Goal: Task Accomplishment & Management: Use online tool/utility

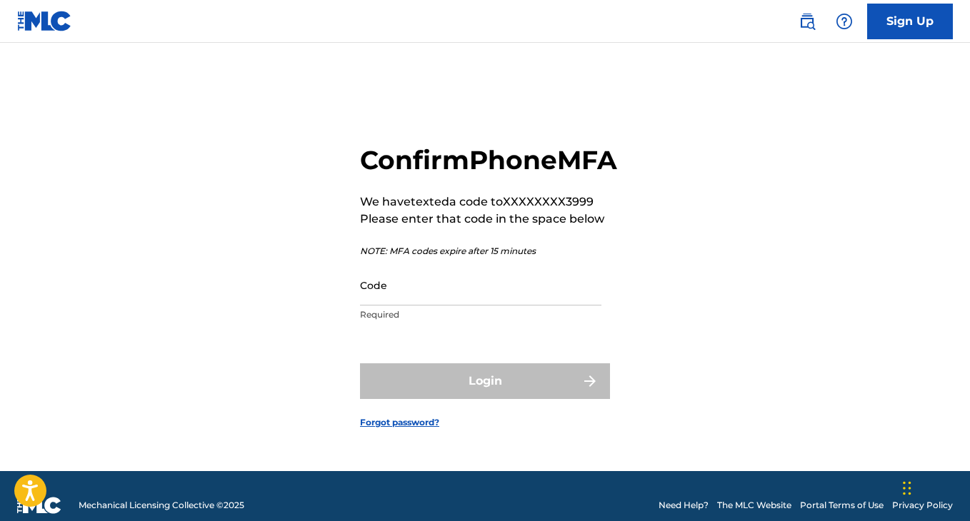
click at [491, 298] on input "Code" at bounding box center [480, 285] width 241 height 41
paste input "327535"
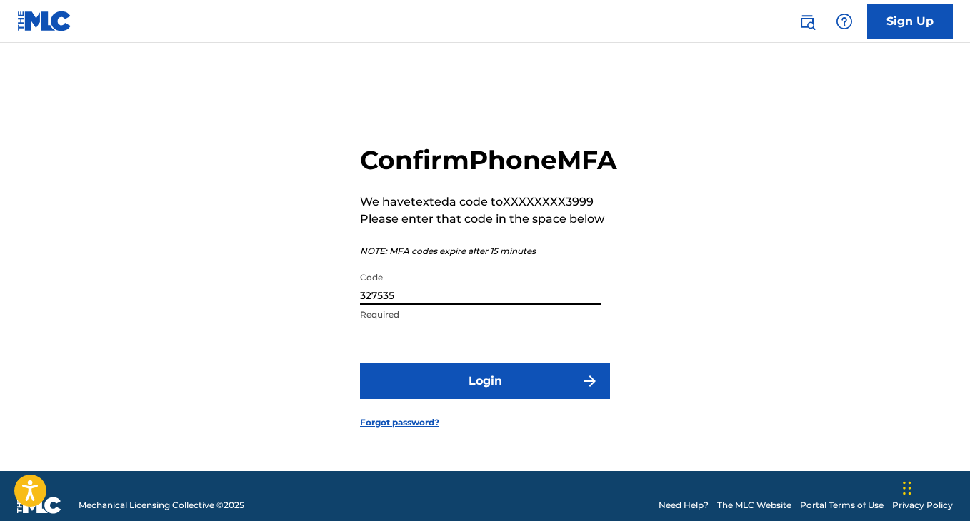
type input "327535"
click at [483, 375] on form "Confirm Phone MFA We have texted a code to XXXXXXXX3999 Please enter that code …" at bounding box center [485, 275] width 250 height 393
click at [481, 392] on button "Login" at bounding box center [485, 381] width 250 height 36
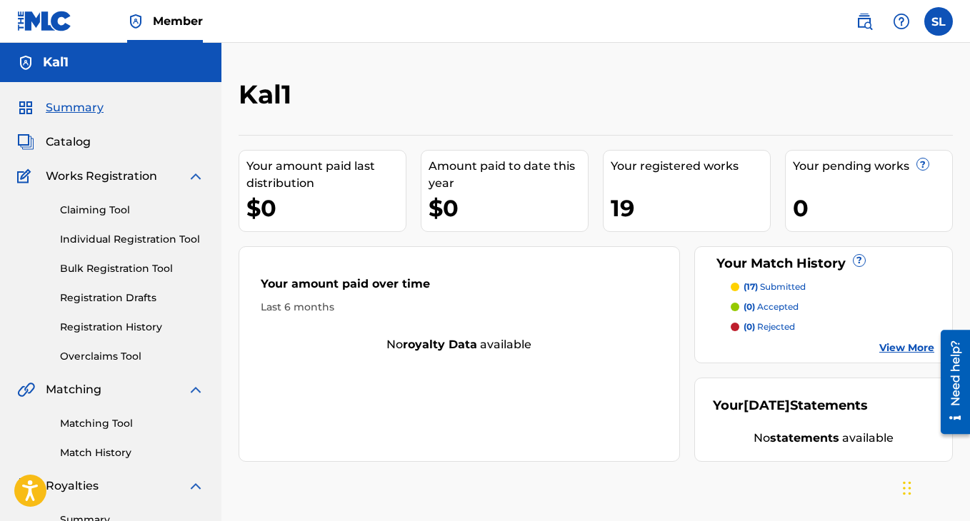
click at [85, 453] on link "Match History" at bounding box center [132, 453] width 144 height 15
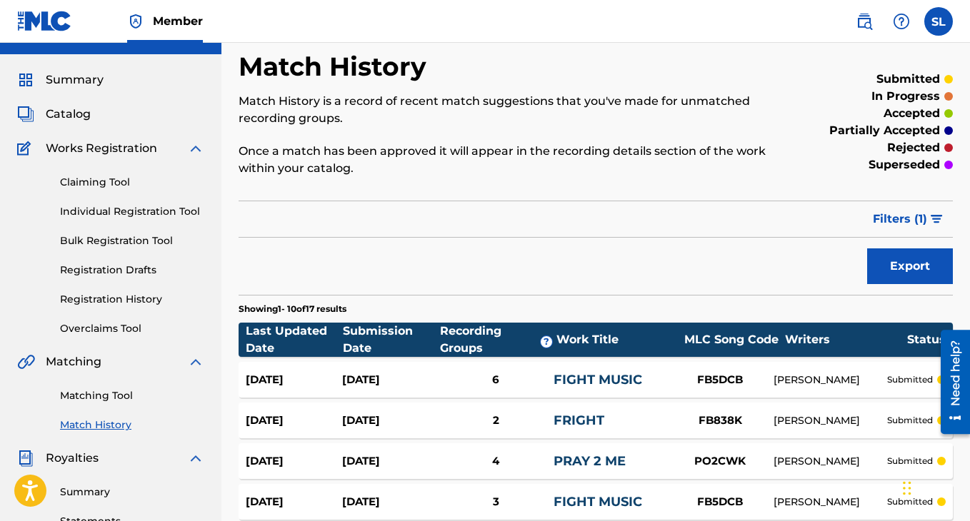
scroll to position [50, 0]
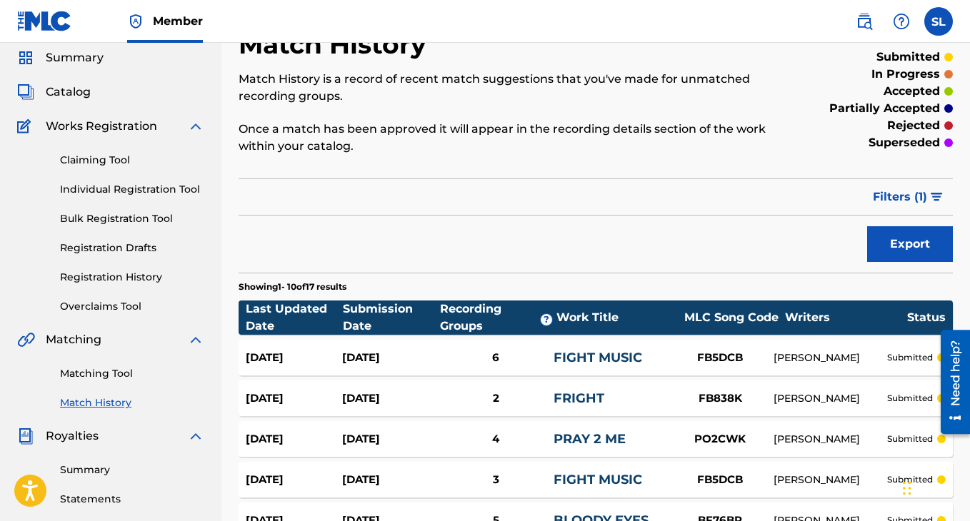
click at [99, 376] on link "Matching Tool" at bounding box center [132, 373] width 144 height 15
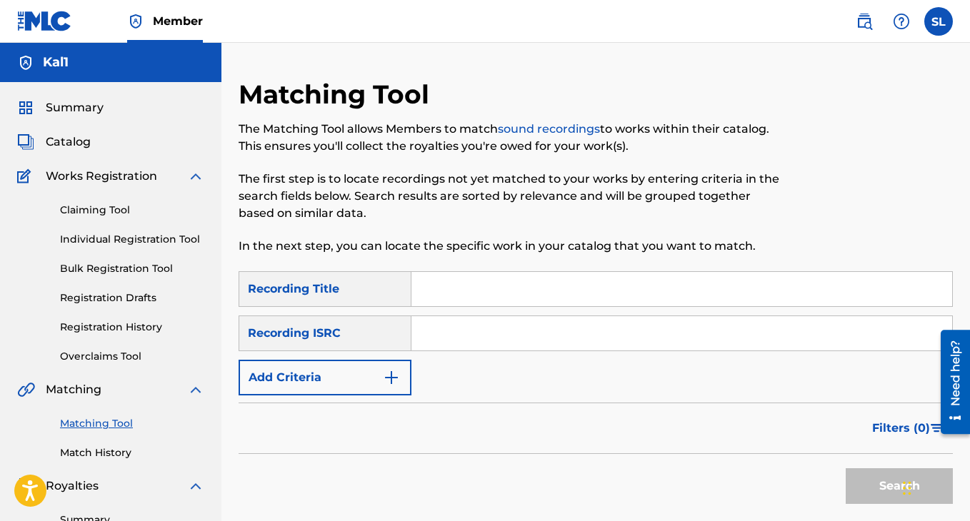
click at [361, 382] on button "Add Criteria" at bounding box center [324, 378] width 173 height 36
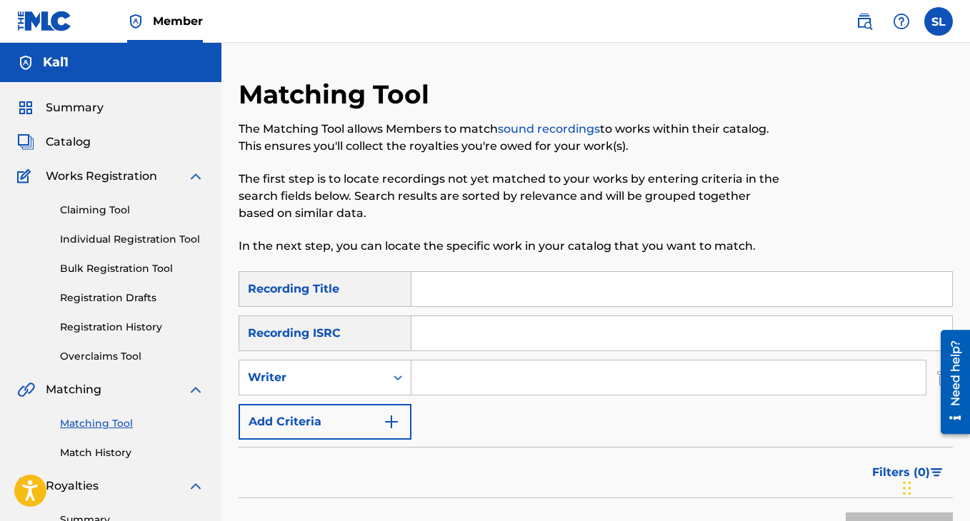
click at [336, 415] on button "Add Criteria" at bounding box center [324, 422] width 173 height 36
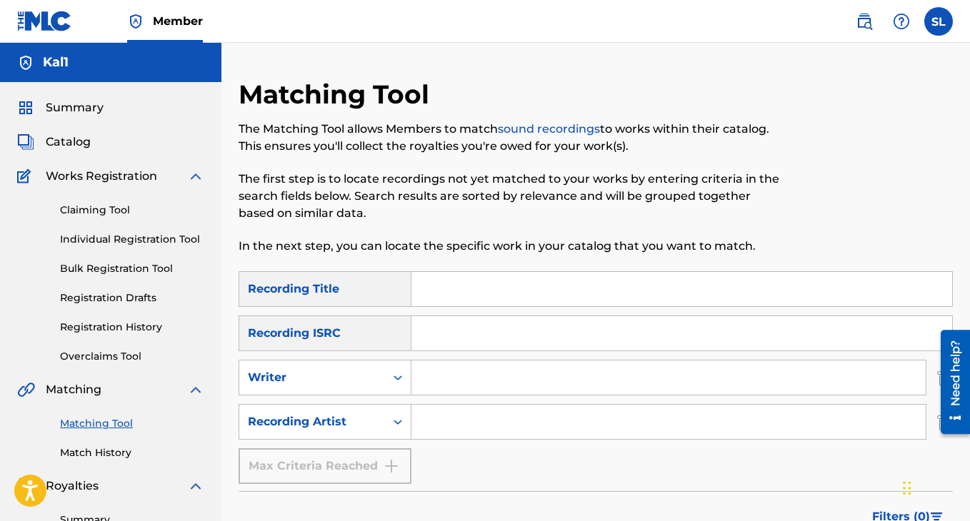
click at [323, 466] on div "Max Criteria Reached" at bounding box center [324, 466] width 173 height 36
click at [477, 419] on input "Search Form" at bounding box center [668, 422] width 514 height 34
type input "miles."
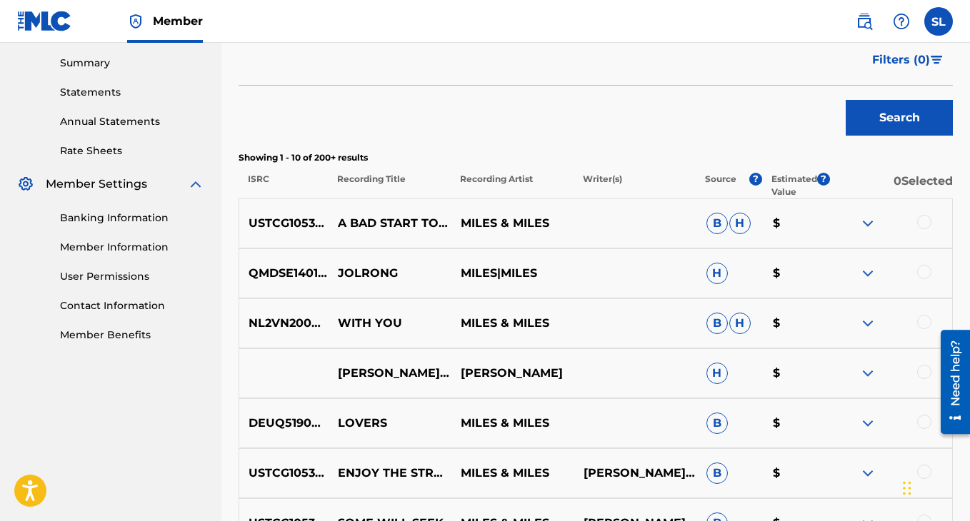
scroll to position [480, 0]
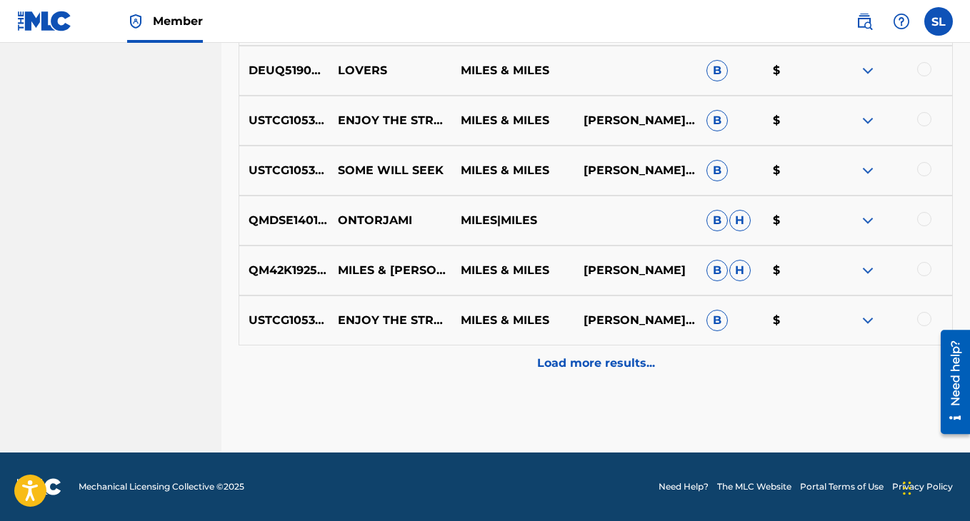
click at [630, 359] on p "Load more results..." at bounding box center [596, 363] width 118 height 17
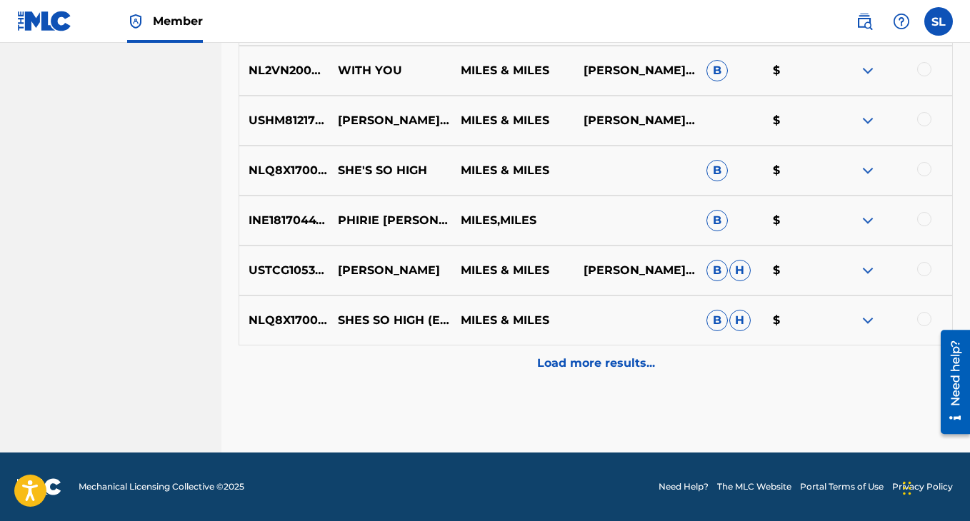
click at [621, 370] on p "Load more results..." at bounding box center [596, 363] width 118 height 17
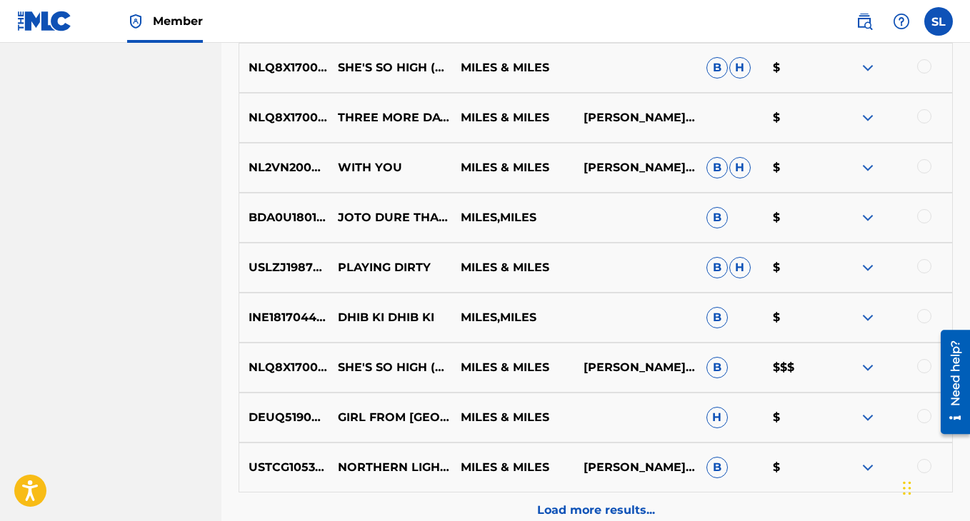
scroll to position [1809, 0]
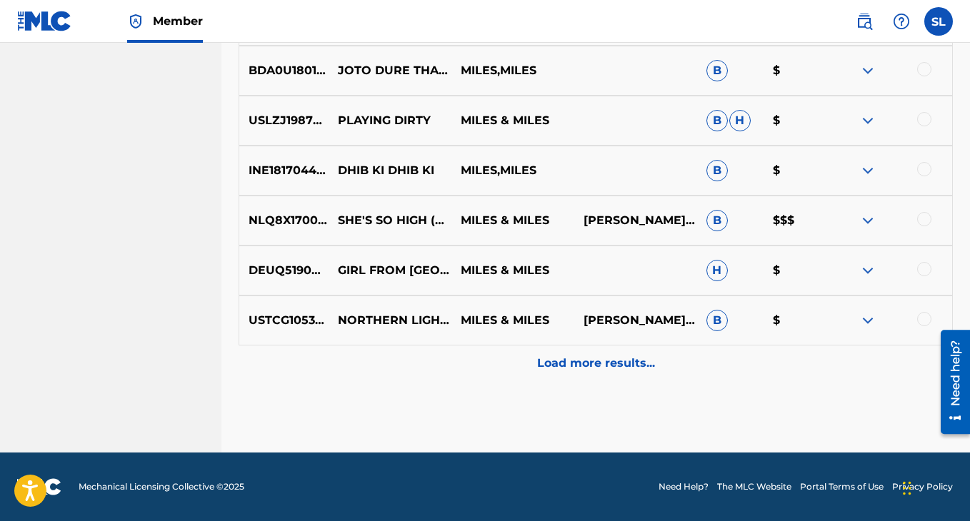
click at [605, 380] on div "Load more results..." at bounding box center [595, 364] width 714 height 36
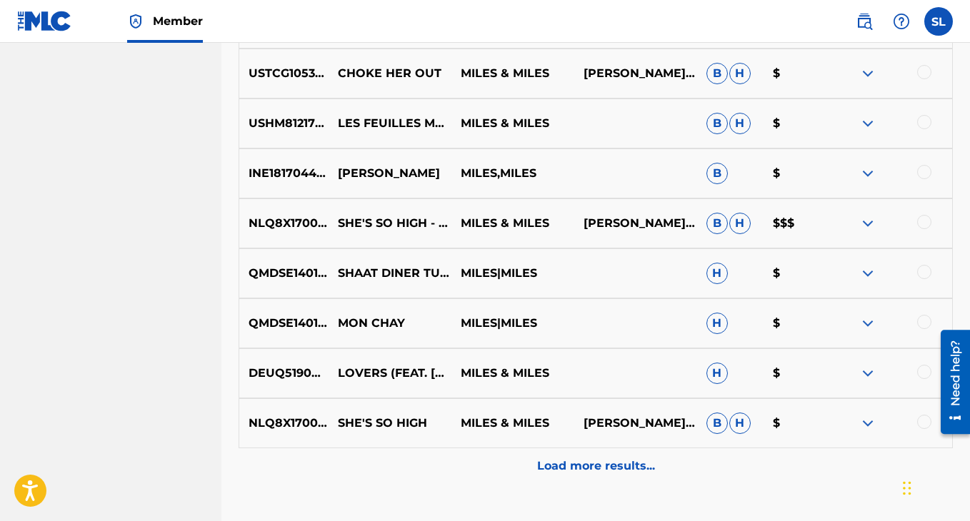
scroll to position [2207, 0]
click at [585, 468] on p "Load more results..." at bounding box center [596, 465] width 118 height 17
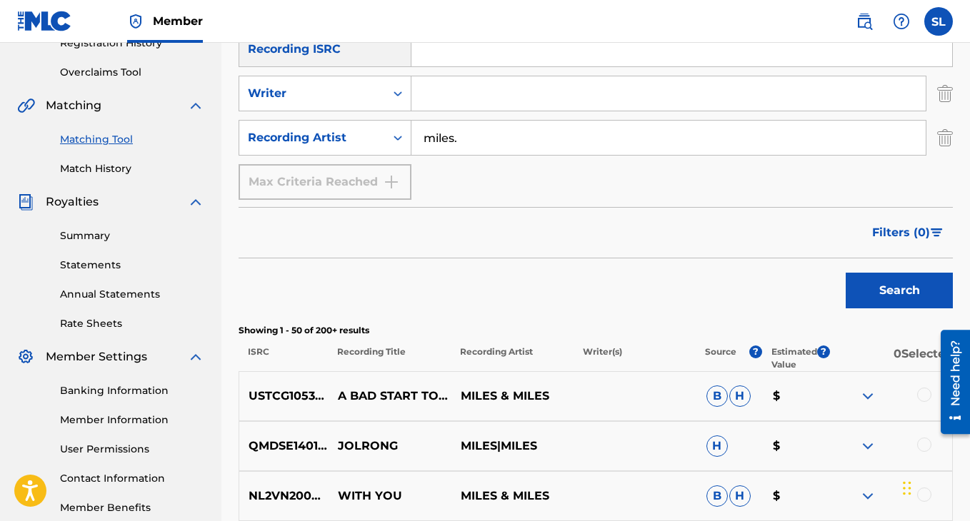
scroll to position [0, 0]
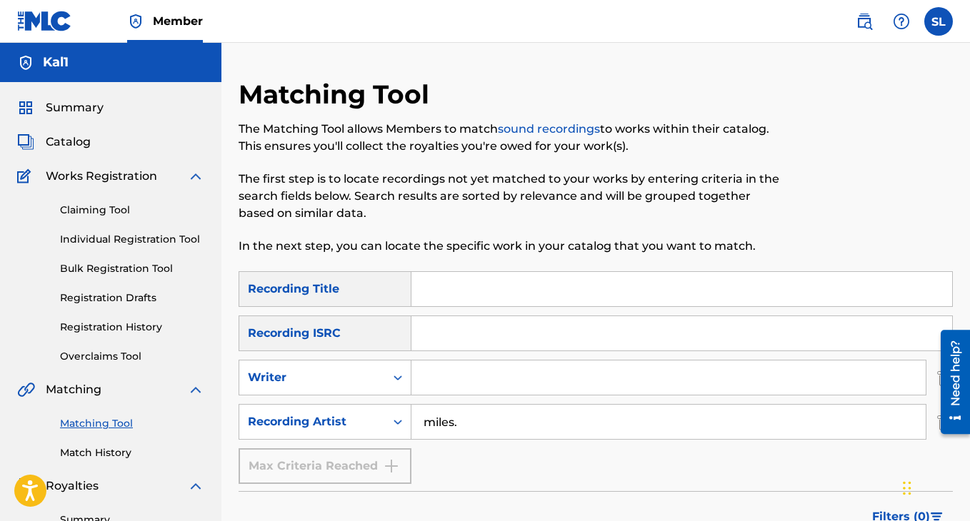
click at [446, 296] on input "Search Form" at bounding box center [681, 289] width 540 height 34
type input "d"
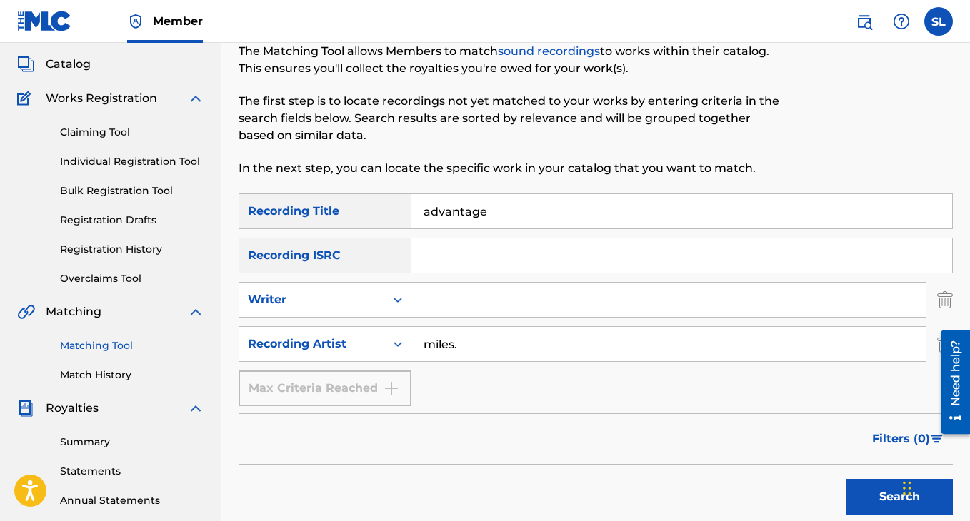
scroll to position [99, 0]
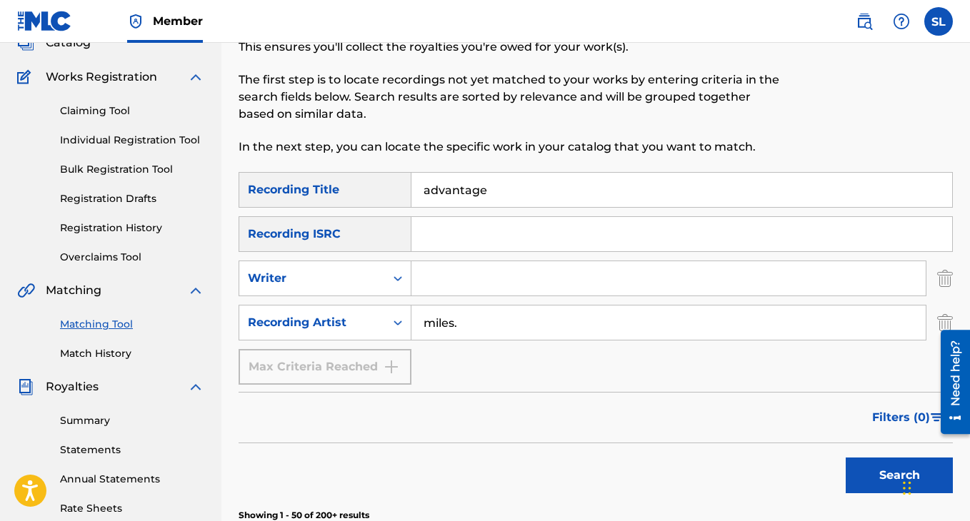
click at [863, 470] on button "Search" at bounding box center [898, 476] width 107 height 36
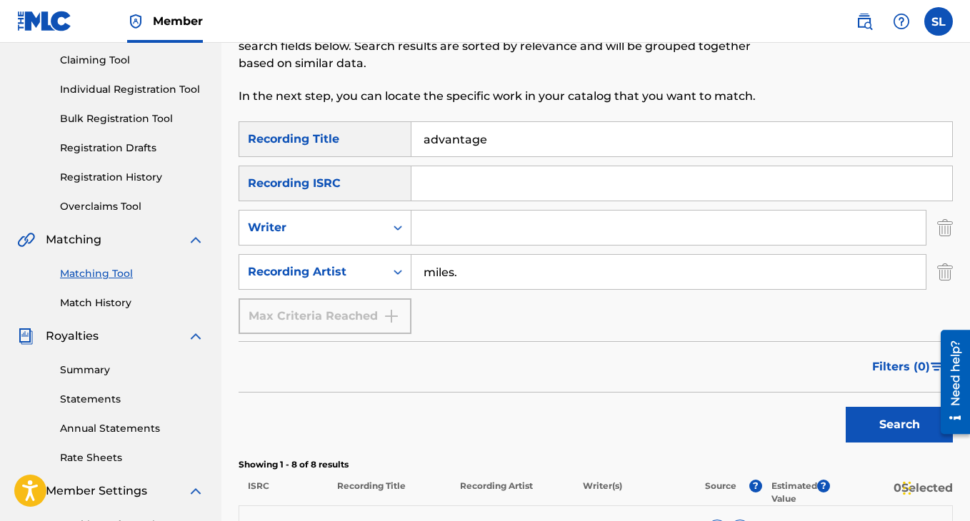
scroll to position [121, 0]
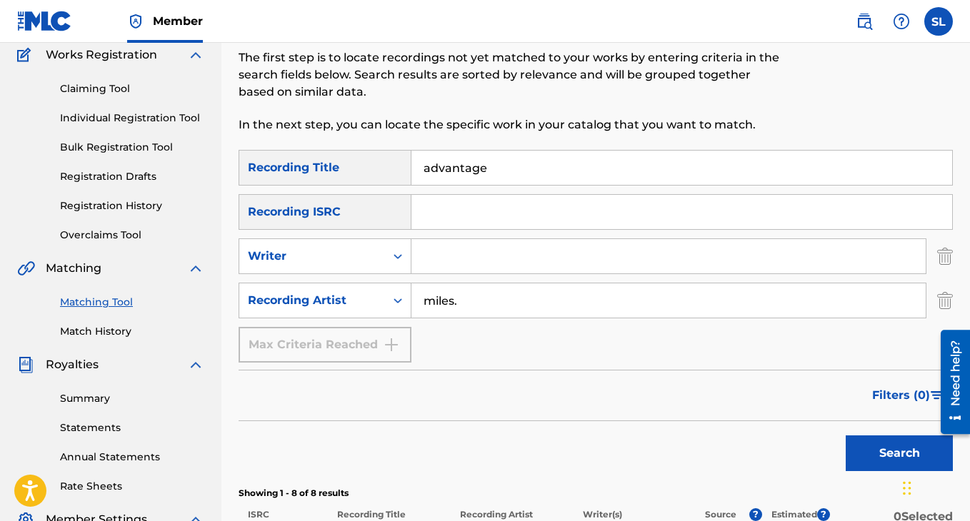
click at [486, 160] on input "advantage" at bounding box center [681, 168] width 540 height 34
click at [477, 303] on input "miles." at bounding box center [668, 300] width 514 height 34
click at [463, 189] on div "SearchWithCriteria29d5a6ff-3d04-4d34-b243-f0b783d9f253 Recording Title advantag…" at bounding box center [595, 256] width 714 height 213
click at [463, 168] on input "advantage" at bounding box center [681, 168] width 540 height 34
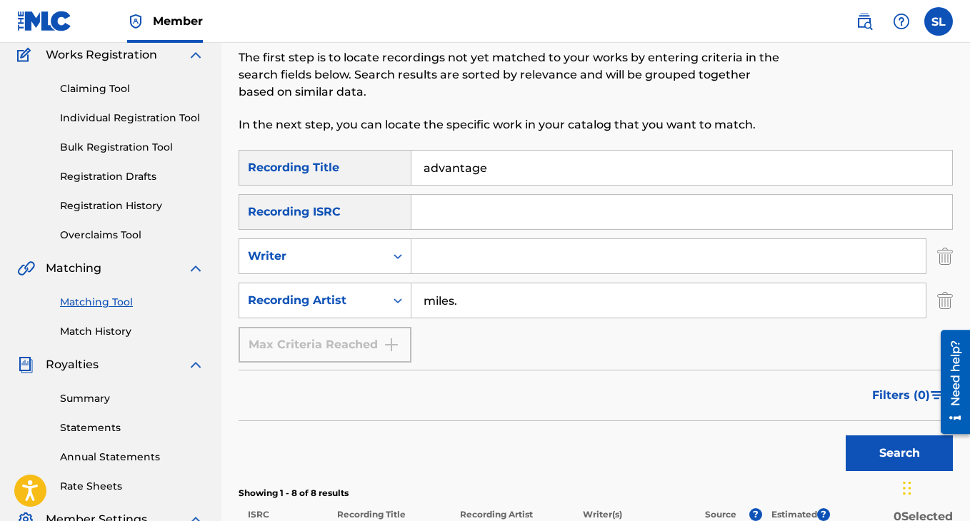
click at [463, 168] on input "advantage" at bounding box center [681, 168] width 540 height 34
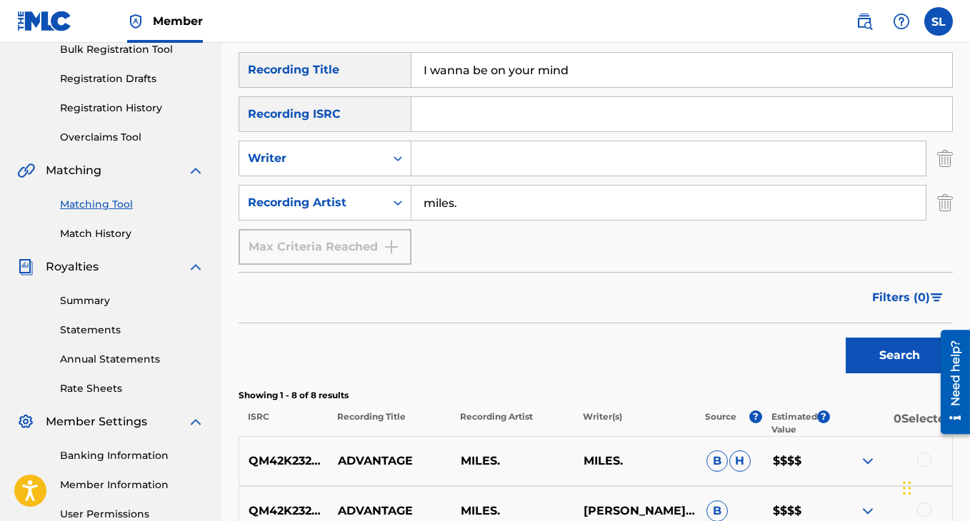
scroll to position [253, 0]
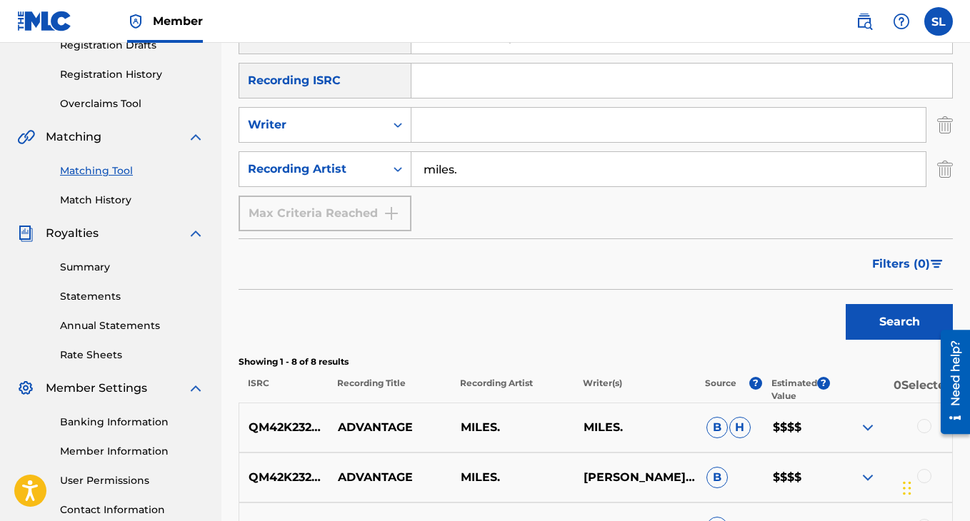
click at [884, 319] on button "Search" at bounding box center [898, 322] width 107 height 36
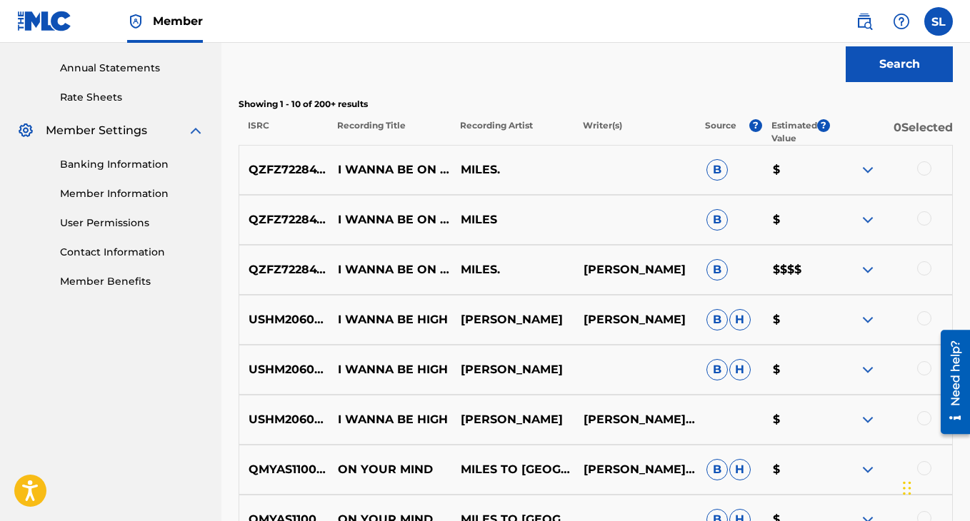
scroll to position [513, 0]
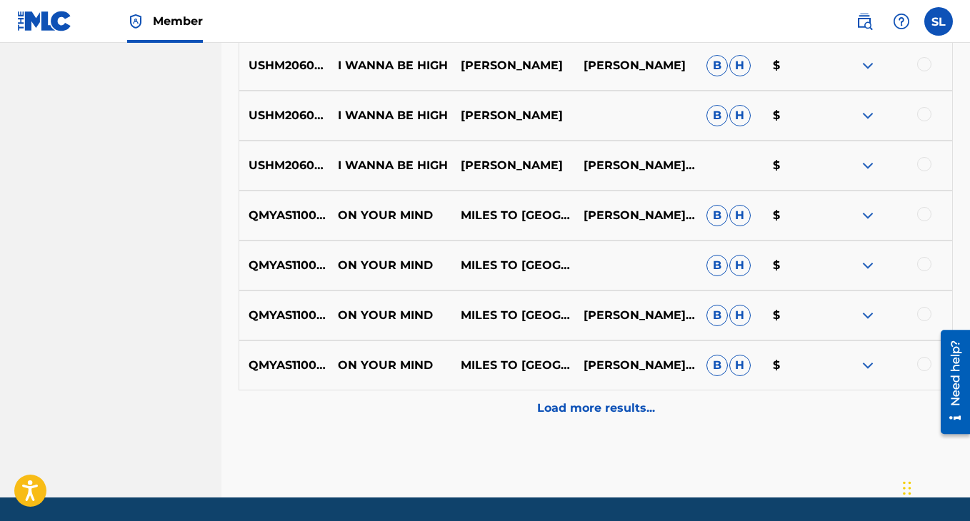
click at [631, 418] on div "Load more results..." at bounding box center [595, 409] width 714 height 36
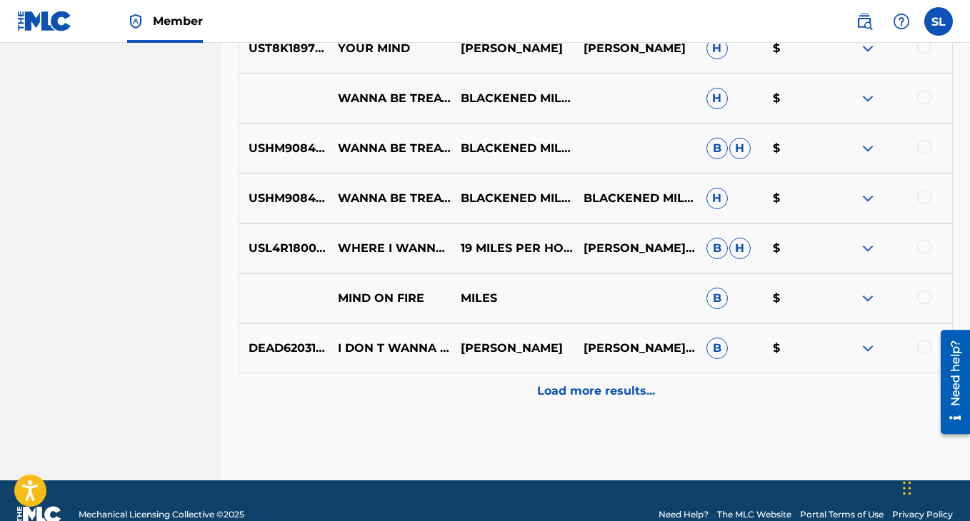
click at [613, 373] on div "DEAD62031419 I DON T WANNA BE KISSED [PERSON_NAME] [PERSON_NAME], [PERSON_NAME]…" at bounding box center [595, 348] width 714 height 50
click at [608, 393] on p "Load more results..." at bounding box center [596, 391] width 118 height 17
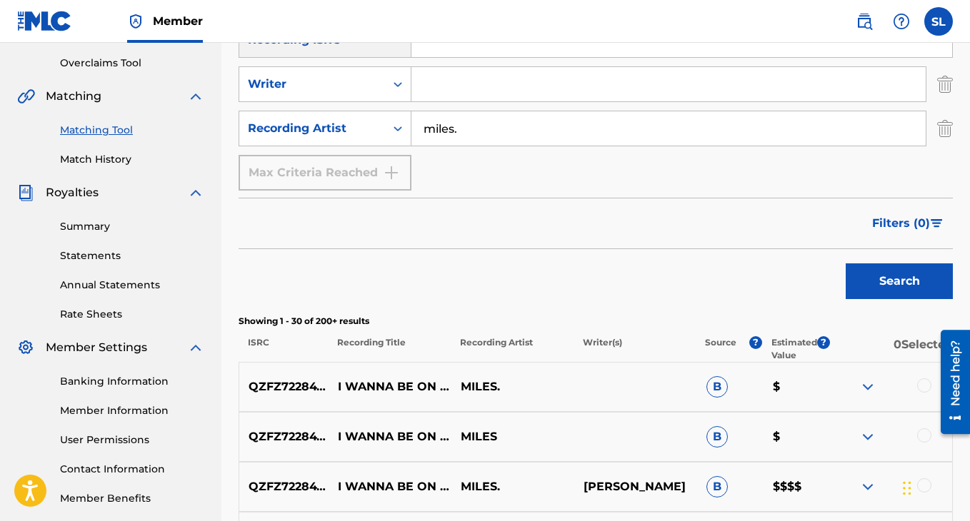
scroll to position [130, 0]
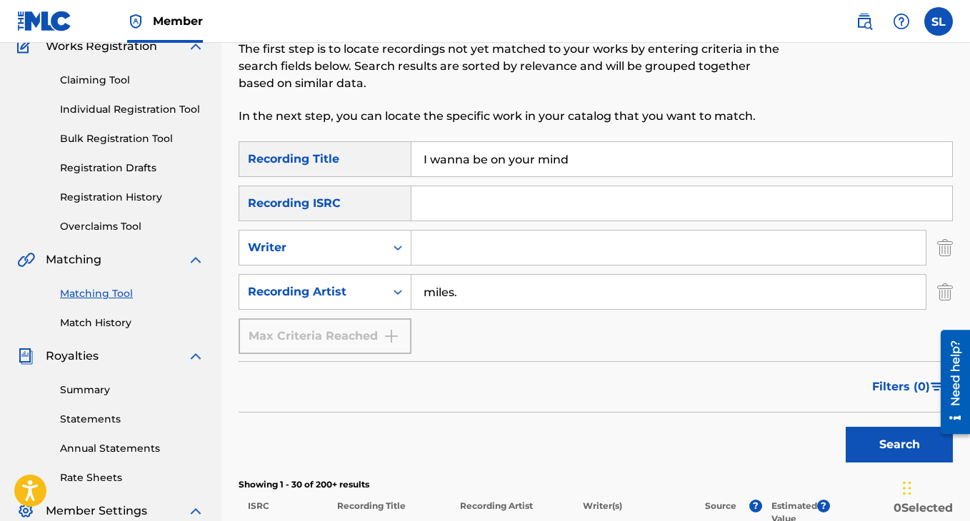
click at [481, 157] on input "I wanna be on your mind" at bounding box center [681, 159] width 540 height 34
type input "baby blue"
click at [883, 436] on button "Search" at bounding box center [898, 445] width 107 height 36
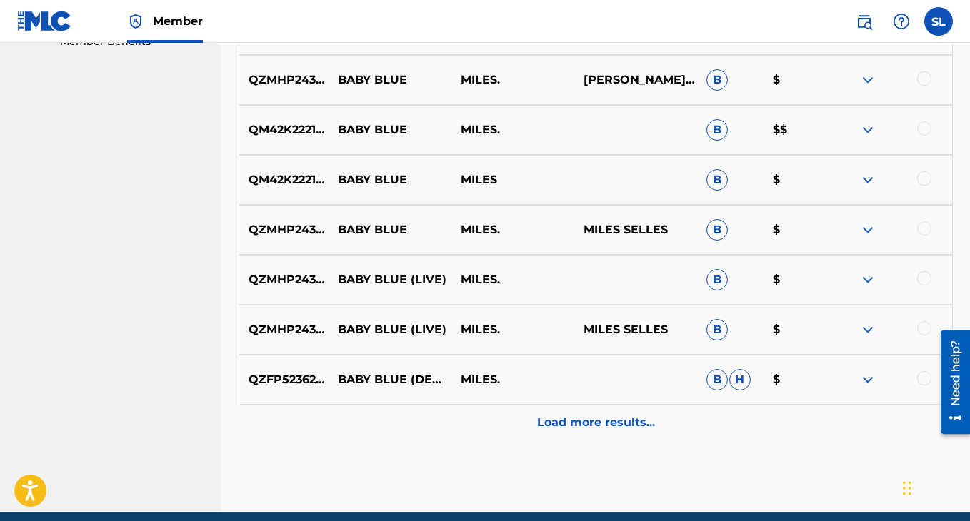
scroll to position [731, 0]
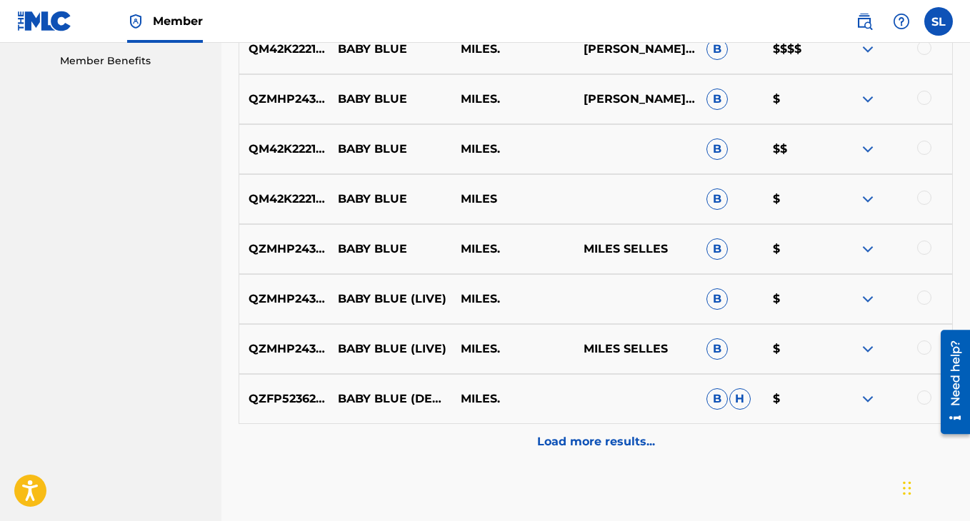
click at [601, 441] on p "Load more results..." at bounding box center [596, 441] width 118 height 17
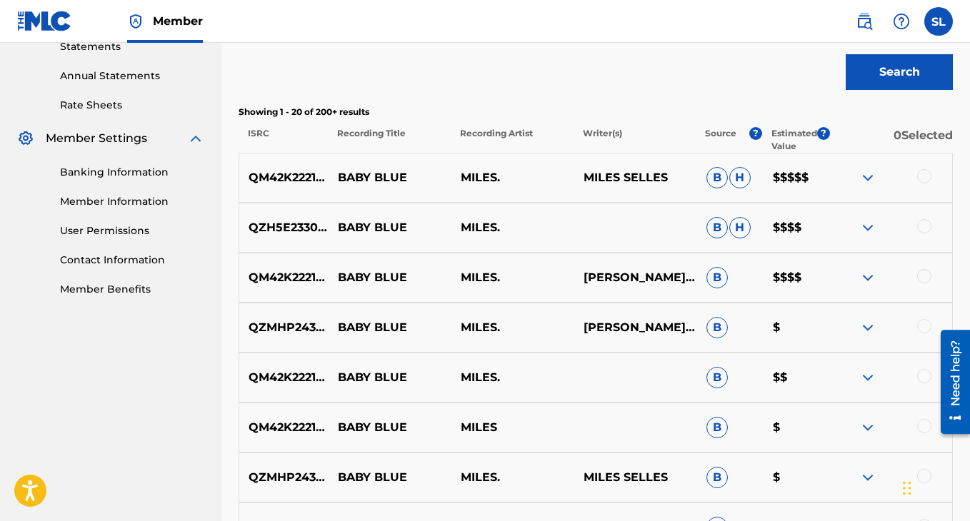
scroll to position [503, 0]
